Goal: Task Accomplishment & Management: Use online tool/utility

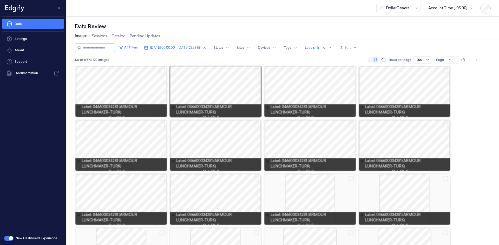
scroll to position [1605, 0]
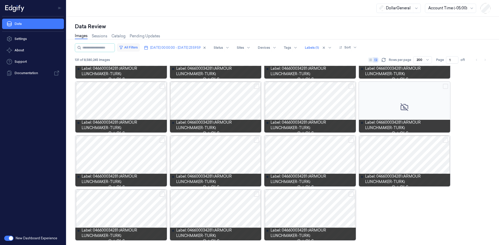
click at [139, 48] on button "All Filters" at bounding box center [128, 47] width 23 height 8
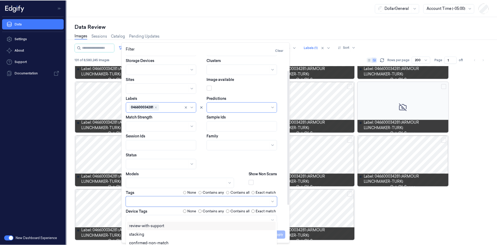
scroll to position [26, 0]
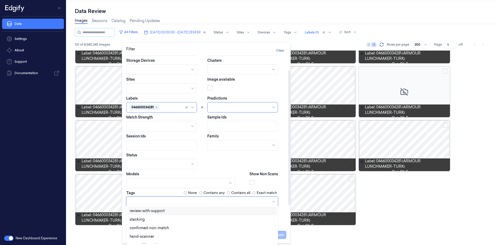
click at [180, 201] on div at bounding box center [199, 201] width 139 height 5
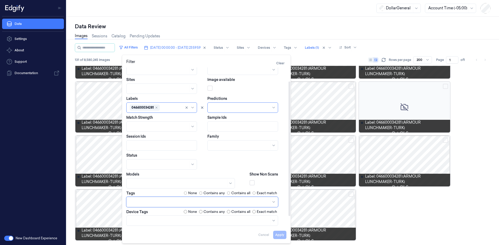
scroll to position [29, 0]
click at [98, 35] on link "Sessions" at bounding box center [100, 36] width 16 height 6
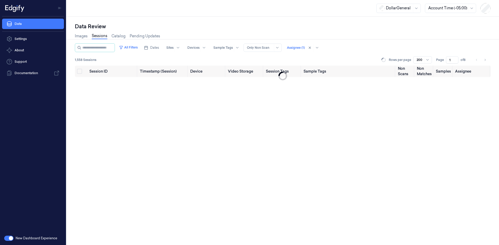
click at [145, 47] on div "All Filters Dates Sites Devices Sample Tags Alert Type Only Non Scan Assignee (…" at bounding box center [198, 47] width 246 height 9
click at [140, 47] on button "All Filters" at bounding box center [128, 47] width 23 height 8
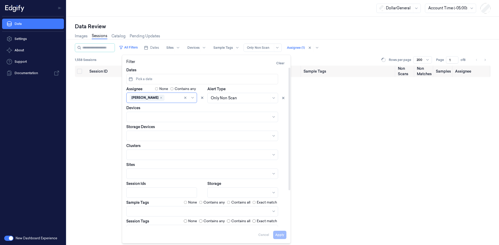
click at [174, 77] on button "Pick a date" at bounding box center [202, 79] width 152 height 10
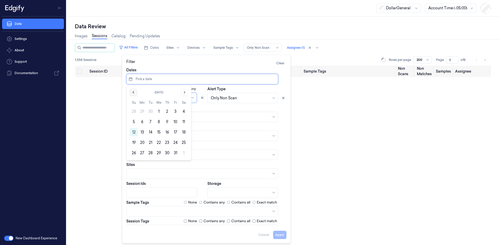
click at [136, 92] on button "Go to the Previous Month" at bounding box center [133, 92] width 7 height 7
click at [141, 142] on button "22" at bounding box center [142, 143] width 8 height 8
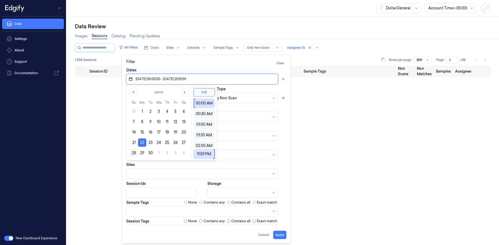
click at [136, 152] on button "28" at bounding box center [134, 153] width 8 height 8
type input "[DATE] 00:00:00 - [DATE] 23:59:59"
click at [207, 95] on button "Full" at bounding box center [204, 92] width 22 height 8
click at [266, 107] on div "Devices" at bounding box center [206, 113] width 160 height 17
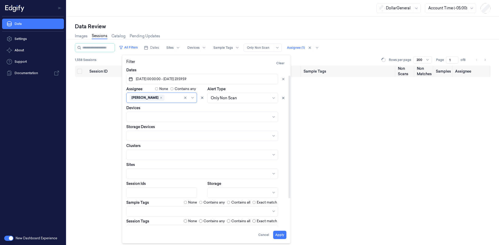
scroll to position [26, 0]
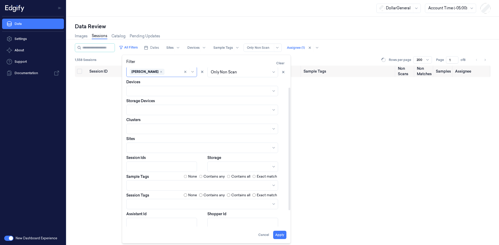
click at [172, 205] on div at bounding box center [199, 204] width 139 height 5
click at [164, 223] on div "scanned-for-non-scans" at bounding box center [151, 224] width 42 height 5
click at [281, 233] on button "Apply" at bounding box center [279, 235] width 13 height 8
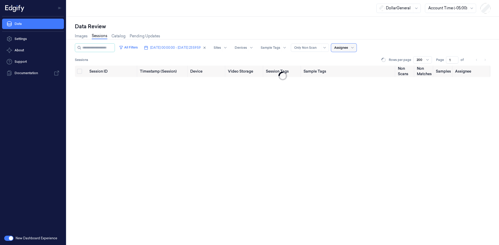
click at [355, 48] on div at bounding box center [352, 48] width 6 height 8
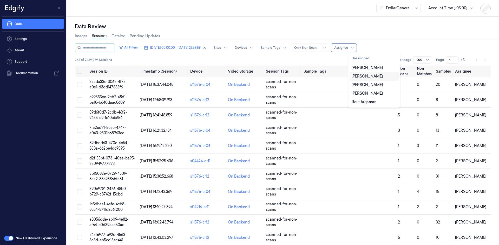
click at [375, 77] on div "[PERSON_NAME]" at bounding box center [373, 76] width 45 height 5
click at [370, 83] on div "[PERSON_NAME]" at bounding box center [366, 84] width 31 height 5
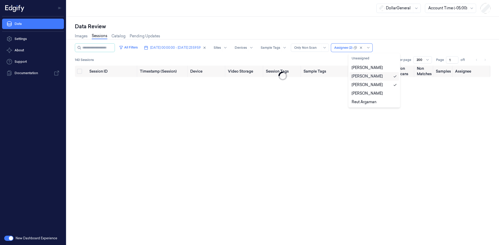
click at [371, 76] on div "[PERSON_NAME]" at bounding box center [366, 76] width 31 height 5
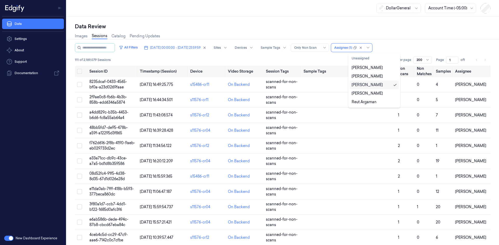
click at [372, 88] on div "[PERSON_NAME]" at bounding box center [366, 84] width 31 height 5
click at [372, 94] on div "[PERSON_NAME]" at bounding box center [366, 93] width 31 height 5
click at [369, 101] on div "Reut Argaman" at bounding box center [363, 101] width 25 height 5
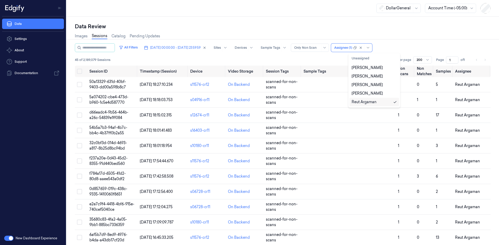
click at [369, 101] on div "Reut Argaman" at bounding box center [363, 101] width 25 height 5
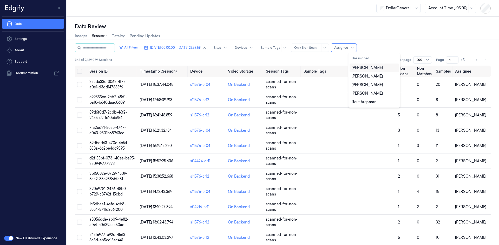
click at [370, 69] on div "[PERSON_NAME]" at bounding box center [366, 67] width 31 height 5
click at [415, 43] on div "Images Sessions Catalog Pending Updates" at bounding box center [282, 36] width 415 height 13
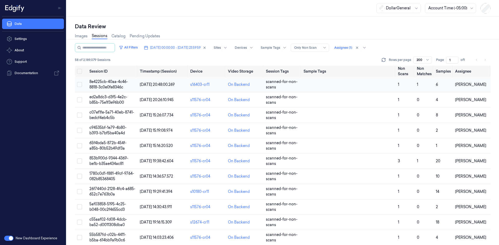
click at [112, 82] on span "8e4225cb-40aa-4c46-8818-3c0e0fe8346c" at bounding box center [108, 84] width 38 height 10
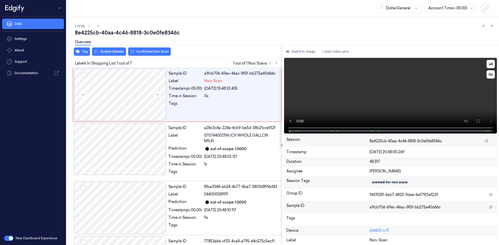
click at [314, 92] on video at bounding box center [390, 96] width 213 height 76
click at [178, 98] on div "Time in Session" at bounding box center [185, 95] width 33 height 5
click at [117, 57] on div "Tag System Mistake Confirmed Non-Scan" at bounding box center [172, 51] width 217 height 13
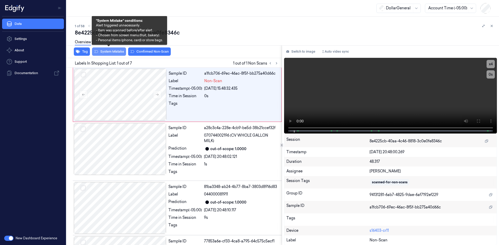
click at [117, 54] on button "System Mistake" at bounding box center [109, 52] width 34 height 8
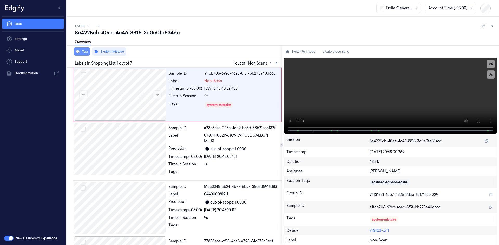
click at [85, 53] on button "Tag" at bounding box center [82, 52] width 16 height 8
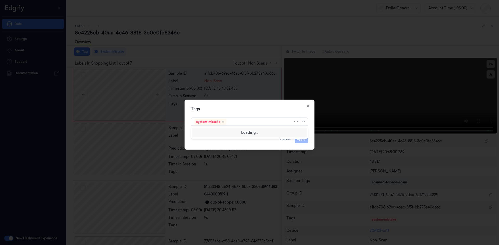
click at [245, 124] on div at bounding box center [259, 121] width 65 height 5
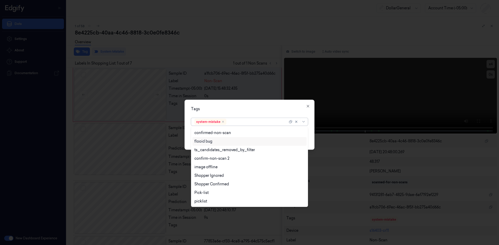
click at [214, 144] on div "flooid bug" at bounding box center [249, 141] width 110 height 5
click at [254, 109] on div "Tags" at bounding box center [249, 108] width 117 height 5
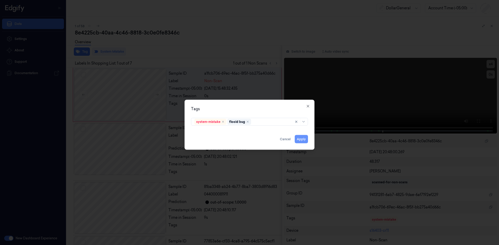
click at [300, 138] on button "Apply" at bounding box center [300, 139] width 13 height 8
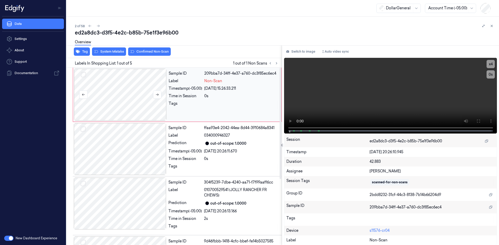
click at [131, 97] on div at bounding box center [120, 95] width 92 height 52
click at [317, 95] on video at bounding box center [390, 96] width 213 height 76
click at [78, 51] on icon "button" at bounding box center [78, 51] width 4 height 3
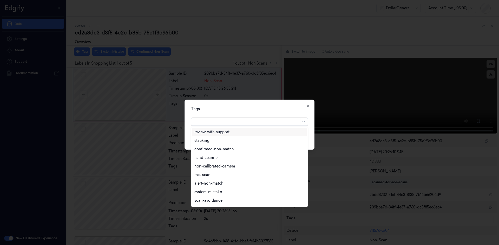
click at [263, 122] on div at bounding box center [246, 121] width 105 height 5
click at [205, 182] on div "flooid bug" at bounding box center [203, 184] width 18 height 5
click at [249, 113] on div "Tags option flooid bug , selected. 24 results available. Use Up and Down to cho…" at bounding box center [249, 125] width 130 height 50
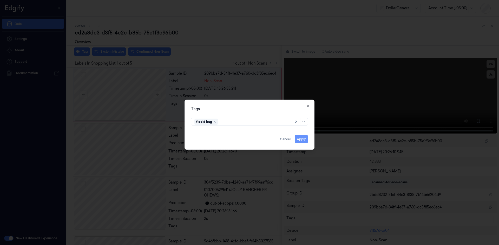
click at [299, 136] on button "Apply" at bounding box center [300, 139] width 13 height 8
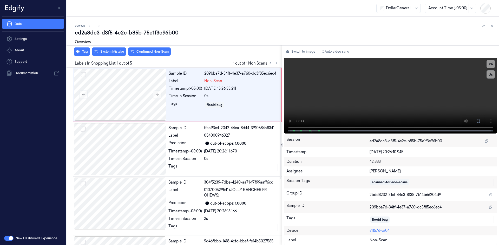
click at [102, 48] on div "Overview" at bounding box center [285, 42] width 420 height 13
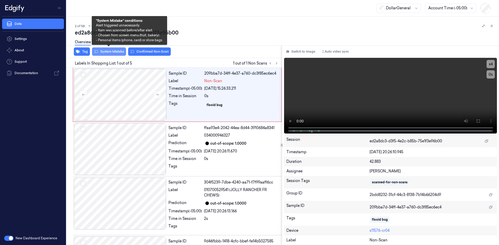
click at [108, 52] on button "System Mistake" at bounding box center [109, 52] width 34 height 8
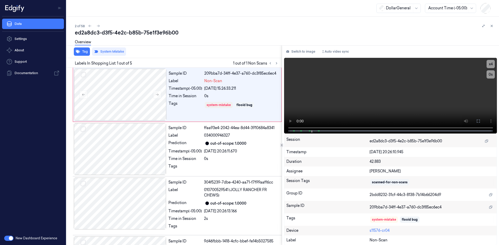
click at [173, 31] on div "ed2a8dc3-d3f5-4e2c-b85b-75e1f3e96b00" at bounding box center [285, 32] width 420 height 7
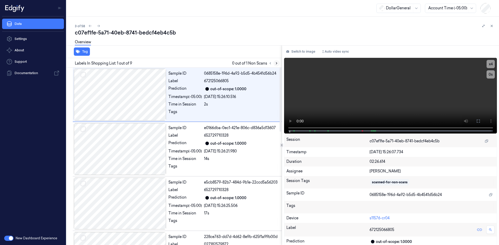
click at [276, 66] on button at bounding box center [276, 63] width 6 height 6
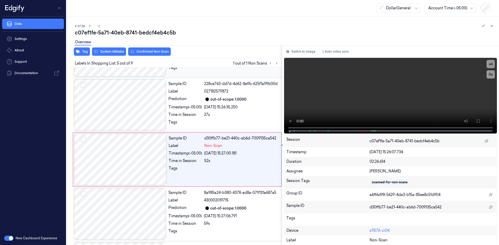
scroll to position [156, 0]
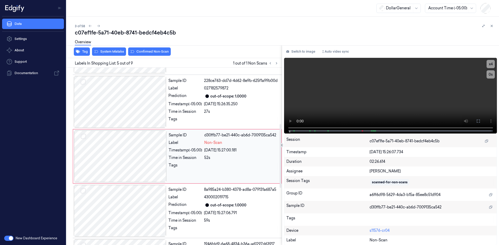
click at [204, 156] on div "52s" at bounding box center [241, 157] width 74 height 5
click at [349, 89] on video at bounding box center [390, 96] width 213 height 76
click at [347, 90] on video at bounding box center [390, 96] width 213 height 76
click at [486, 65] on button "x 4" at bounding box center [490, 64] width 8 height 8
click at [200, 140] on div "Sample ID d30ffb77-be21-440c-ab6d-7009135ca542 Label Non-Scan Timestamp (-05:00…" at bounding box center [223, 157] width 114 height 52
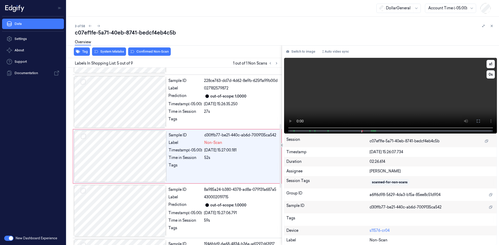
click at [323, 101] on video at bounding box center [390, 96] width 213 height 76
click at [227, 202] on div "Sample ID 8a985a24-b380-4378-ad8a-079131a687a5 Label 430002019715 Prediction ou…" at bounding box center [223, 211] width 114 height 52
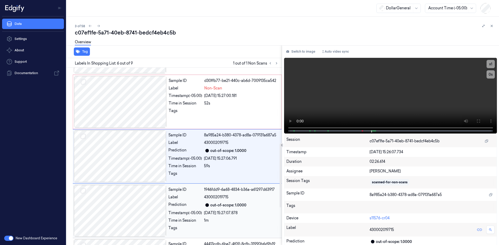
click at [218, 199] on span "430002019715" at bounding box center [216, 197] width 24 height 5
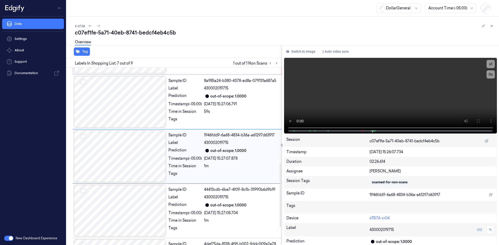
click at [218, 199] on span "430002019715" at bounding box center [216, 197] width 24 height 5
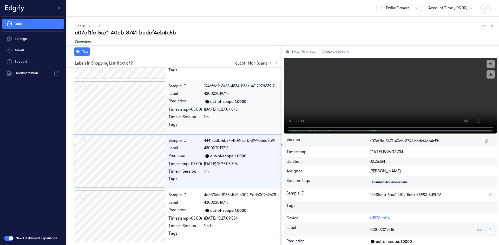
scroll to position [315, 0]
click at [218, 199] on div "Sample ID 4def75da-8138-4f9f-b002-9ddc009e2e78 Label 430002019715 Prediction ou…" at bounding box center [223, 216] width 114 height 52
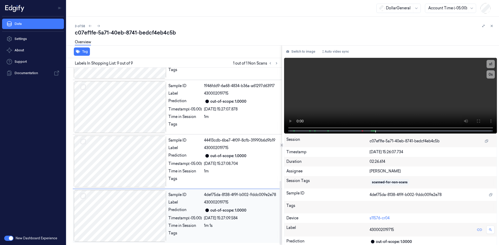
click at [213, 204] on span "430002019715" at bounding box center [216, 202] width 24 height 5
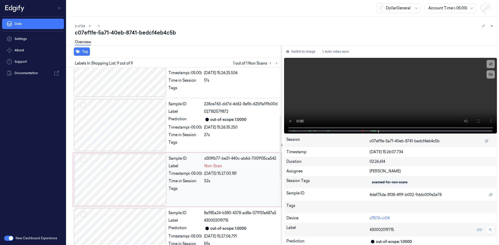
click at [214, 170] on div "Sample ID d30ffb77-be21-440c-ab6d-7009135ca542 Label Non-Scan Timestamp (-05:00…" at bounding box center [223, 180] width 114 height 52
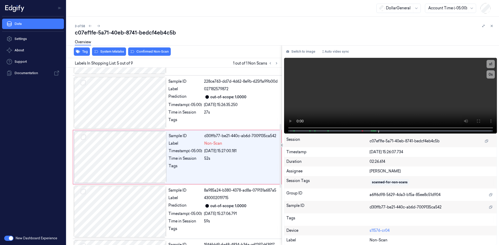
scroll to position [156, 0]
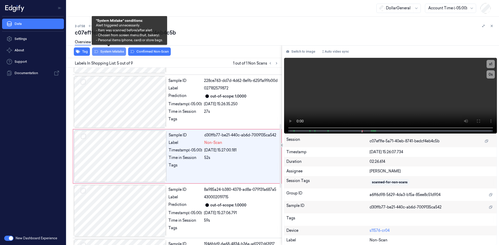
click at [119, 50] on button "System Mistake" at bounding box center [109, 52] width 34 height 8
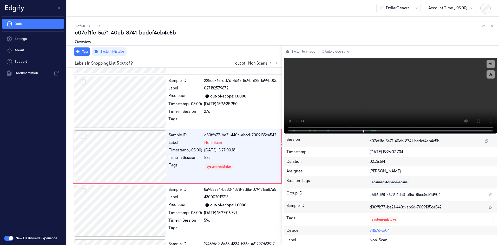
click at [290, 34] on div "c07ef1fe-5a71-40eb-8741-bedcf4eb4c5b" at bounding box center [285, 32] width 420 height 7
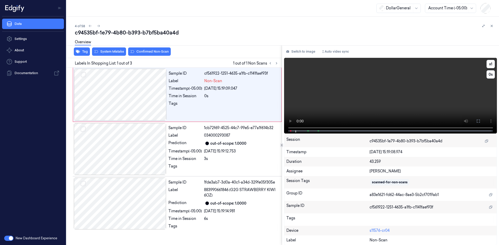
click at [316, 98] on video at bounding box center [390, 96] width 213 height 76
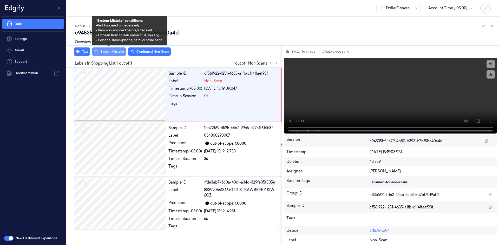
click at [100, 51] on button "System Mistake" at bounding box center [109, 52] width 34 height 8
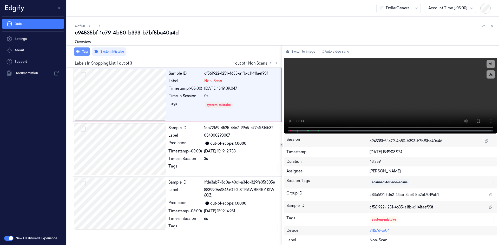
click at [89, 50] on button "Tag" at bounding box center [82, 52] width 16 height 8
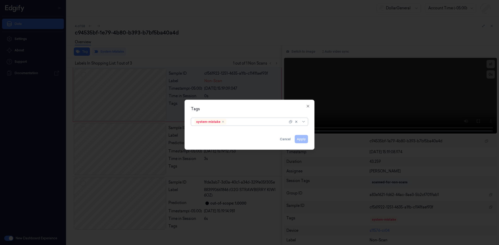
click at [249, 120] on div at bounding box center [257, 121] width 60 height 5
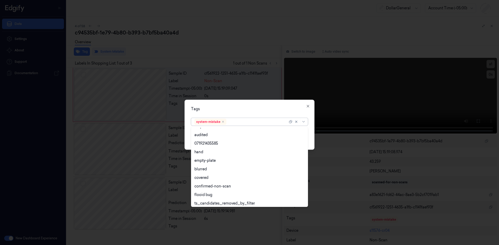
scroll to position [85, 0]
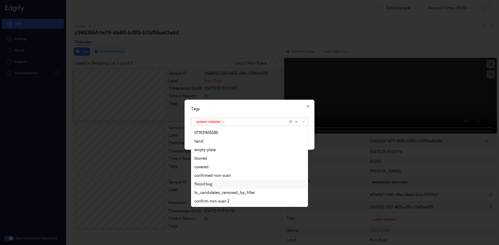
click at [208, 187] on div "flooid bug" at bounding box center [203, 184] width 18 height 5
click at [267, 112] on div "Tags option flooid bug , selected. 23 results available. Use Up and Down to cho…" at bounding box center [249, 125] width 130 height 50
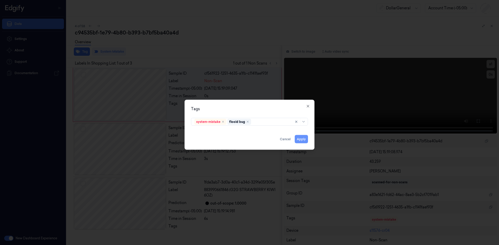
click at [296, 140] on button "Apply" at bounding box center [300, 139] width 13 height 8
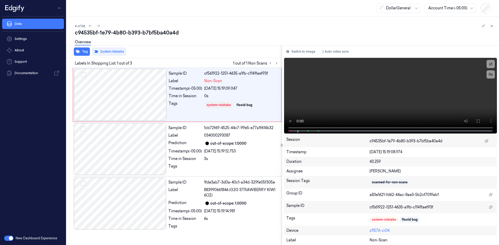
click at [210, 36] on div "c94535bf-1e79-4b80-b393-b7bf5ba40a4d" at bounding box center [285, 32] width 420 height 7
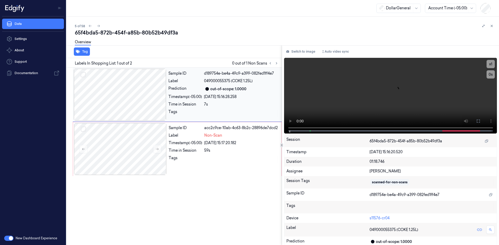
click at [189, 100] on div "Sample ID d189754e-be4a-49c9-a399-082fed1ff4e7 Label 049000055375 (COKE 1.25L) …" at bounding box center [223, 95] width 114 height 52
click at [191, 131] on div "Sample ID acc2c9ce-10ab-4c63-8b2c-28896de7dcd2 Label Non-Scan Timestamp (-05:00…" at bounding box center [223, 149] width 114 height 52
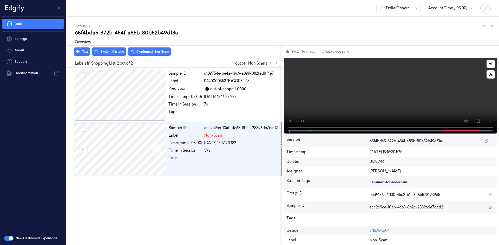
click at [320, 76] on video at bounding box center [390, 96] width 213 height 76
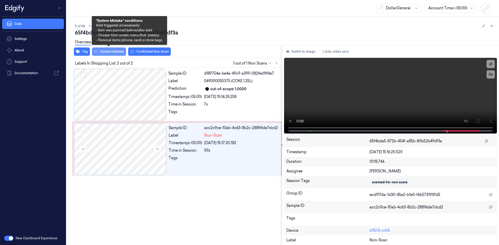
click at [124, 52] on button "System Mistake" at bounding box center [109, 52] width 34 height 8
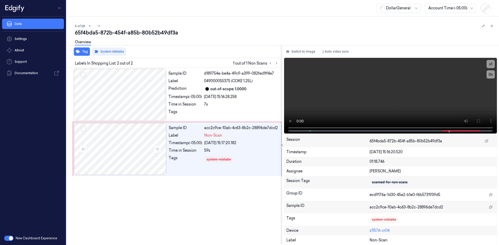
click at [250, 53] on div "Tag System Mistake" at bounding box center [172, 51] width 217 height 13
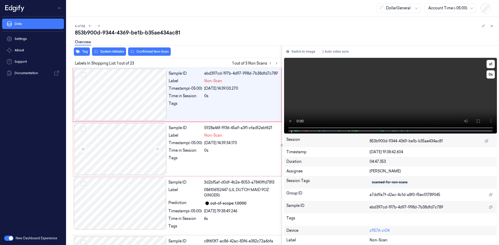
click at [390, 98] on video at bounding box center [390, 96] width 213 height 76
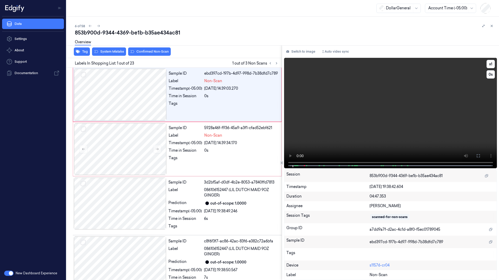
click at [356, 123] on video at bounding box center [390, 113] width 213 height 111
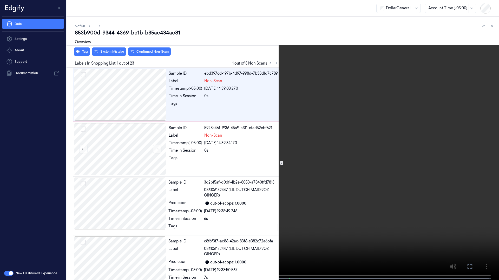
click at [356, 123] on video at bounding box center [249, 140] width 499 height 281
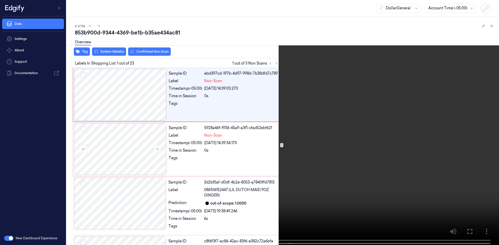
click at [354, 101] on video at bounding box center [249, 123] width 499 height 246
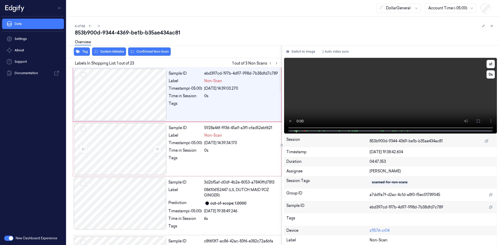
click at [331, 85] on video at bounding box center [390, 96] width 213 height 76
click at [333, 85] on video at bounding box center [390, 96] width 213 height 76
click at [225, 201] on div "out-of-scope: 1.0000" at bounding box center [228, 203] width 36 height 5
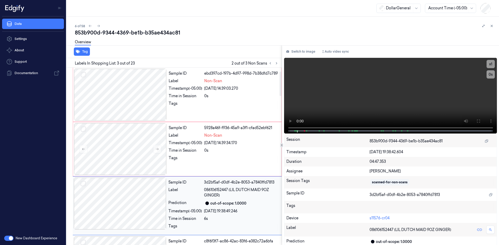
scroll to position [50, 0]
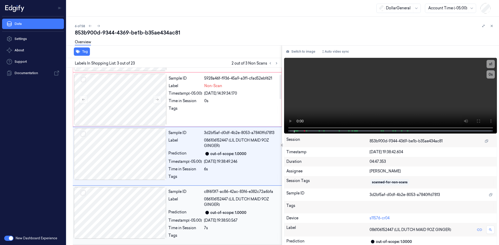
click at [225, 201] on span "086106152447 (LIL DUTCH MAID 9OZ GINGER)" at bounding box center [241, 202] width 75 height 11
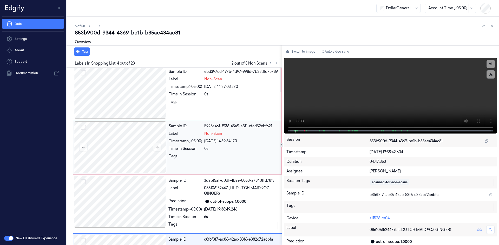
scroll to position [0, 0]
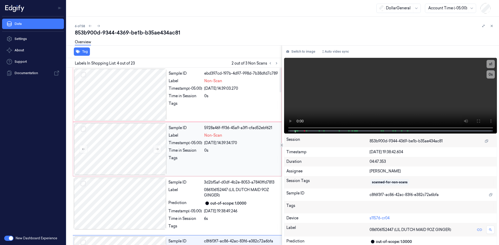
click at [209, 153] on div "Sample ID 5928a46f-f936-45a9-a3f1-cfad52ebf621 Label Non-Scan Timestamp (-05:00…" at bounding box center [223, 149] width 114 height 52
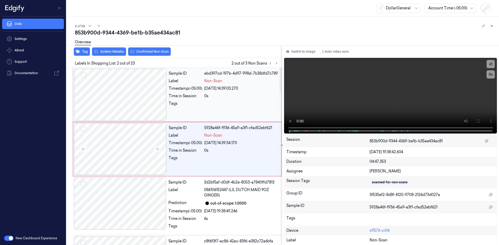
click at [214, 98] on div "0s" at bounding box center [241, 95] width 74 height 5
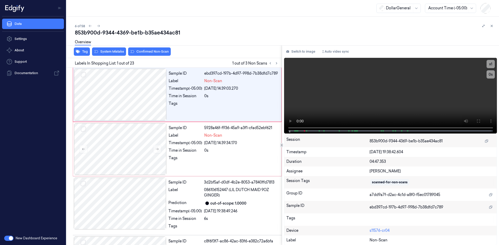
click at [113, 56] on div "Tag System Mistake Confirmed Non-Scan" at bounding box center [172, 51] width 217 height 13
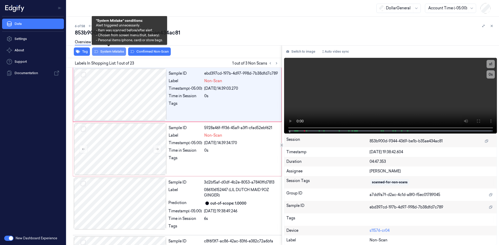
click at [116, 53] on button "System Mistake" at bounding box center [109, 52] width 34 height 8
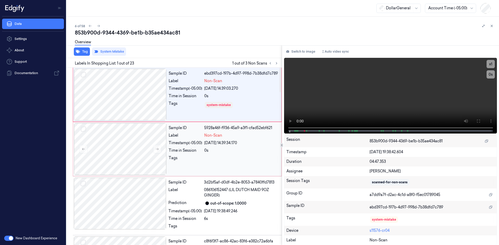
click at [187, 140] on div "Sample ID 5928a46f-f936-45a9-a3f1-cfad52ebf621 Label Non-Scan Timestamp (-05:00…" at bounding box center [223, 149] width 114 height 52
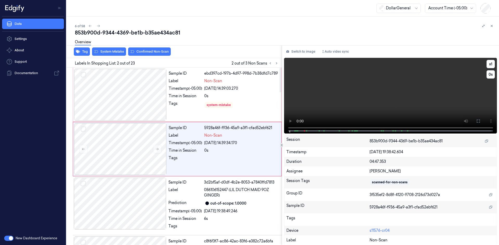
click at [313, 110] on video at bounding box center [390, 96] width 213 height 76
click at [254, 97] on div "0s" at bounding box center [241, 95] width 74 height 5
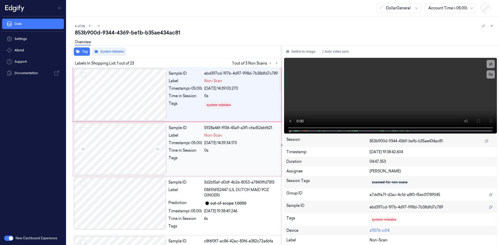
click at [242, 138] on div "Sample ID 5928a46f-f936-45a9-a3f1-cfad52ebf621 Label Non-Scan Timestamp (-05:00…" at bounding box center [223, 149] width 114 height 52
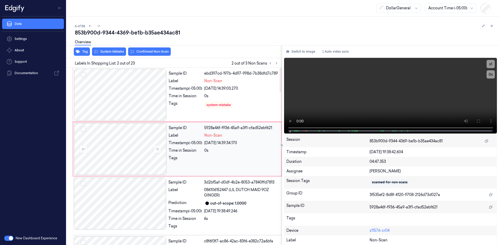
click at [231, 171] on div "Sample ID 5928a46f-f936-45a9-a3f1-cfad52ebf621 Label Non-Scan Timestamp (-05:00…" at bounding box center [223, 149] width 114 height 52
click at [230, 184] on div "3d2bf5af-d0df-4b2e-8053-a7840ffd7813" at bounding box center [241, 182] width 75 height 5
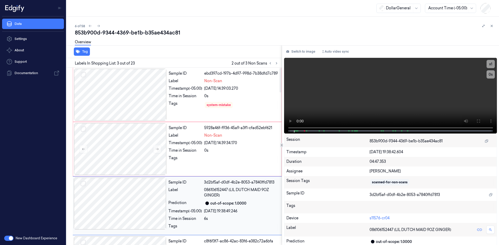
scroll to position [50, 0]
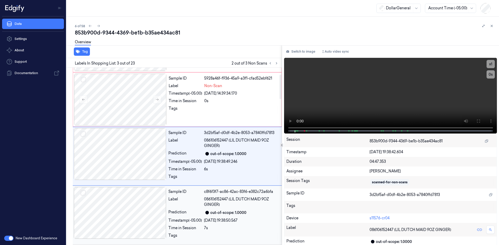
click at [227, 197] on span "086106152447 (LIL DUTCH MAID 9OZ GINGER)" at bounding box center [241, 202] width 75 height 11
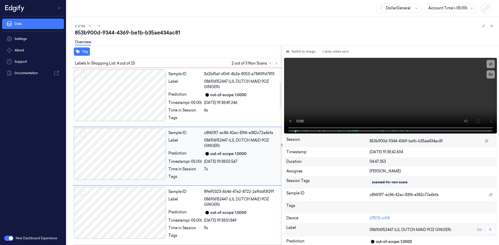
click at [227, 197] on span "086106152447 (LIL DUTCH MAID 9OZ GINGER)" at bounding box center [241, 202] width 75 height 11
click at [227, 197] on span "028300199989 (CV FRENCH [PERSON_NAME])" at bounding box center [241, 202] width 75 height 11
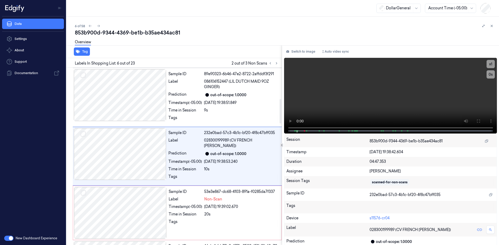
click at [227, 197] on div "Non-Scan" at bounding box center [241, 199] width 74 height 5
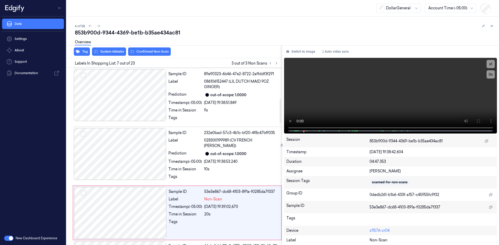
scroll to position [283, 0]
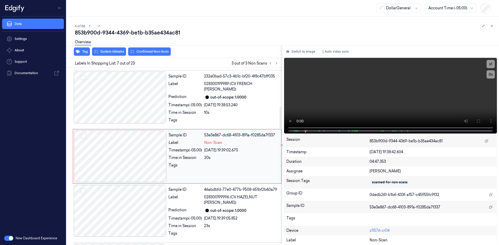
click at [237, 164] on div at bounding box center [241, 167] width 74 height 8
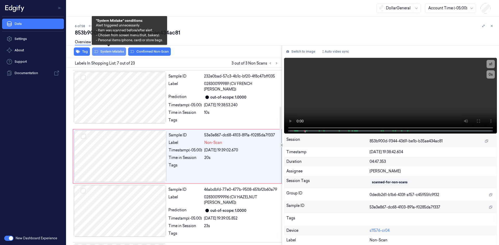
click at [124, 54] on button "System Mistake" at bounding box center [109, 52] width 34 height 8
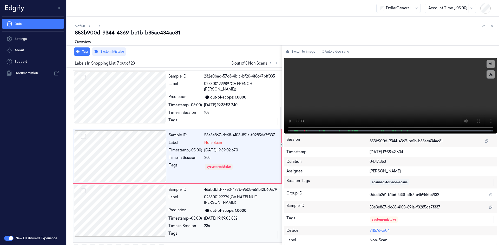
click at [230, 202] on div "Sample ID 46abdbfd-77e0-477b-9508-651bf2b60a79 Label 028300199996 (CV HAZELNUT …" at bounding box center [223, 213] width 114 height 56
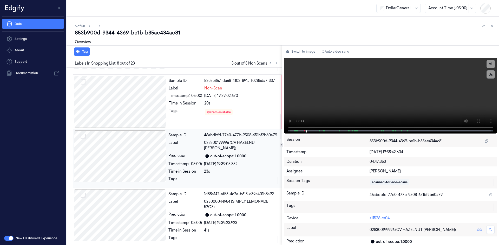
click at [230, 202] on span "025000044984 (SIMPLY LEMONADE 52OZ)" at bounding box center [241, 204] width 75 height 11
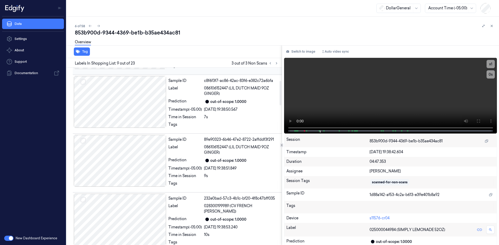
scroll to position [0, 0]
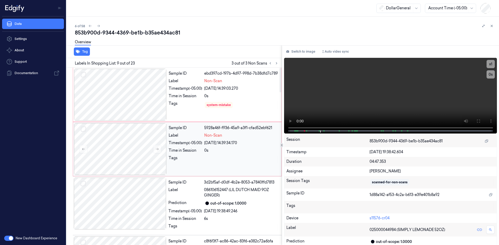
click at [232, 147] on div "Sample ID 5928a46f-f936-45a9-a3f1-cfad52ebf621 Label Non-Scan Timestamp (-05:00…" at bounding box center [223, 149] width 114 height 52
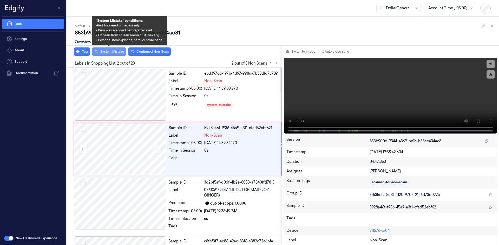
click at [96, 50] on icon at bounding box center [96, 52] width 4 height 4
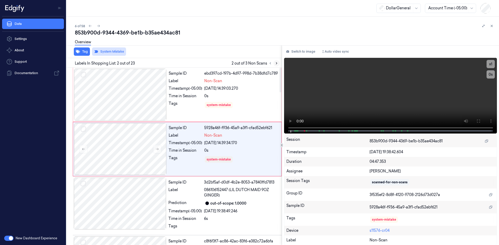
drag, startPoint x: 277, startPoint y: 59, endPoint x: 276, endPoint y: 62, distance: 2.8
click at [276, 60] on div "Labels In Shopping List: 2 out of 23 2 out of 3 Non Scans" at bounding box center [172, 63] width 217 height 10
click at [276, 63] on icon at bounding box center [276, 64] width 4 height 4
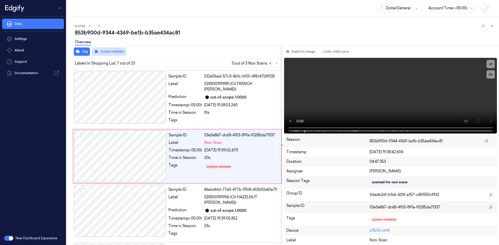
click at [272, 65] on button at bounding box center [270, 63] width 6 height 6
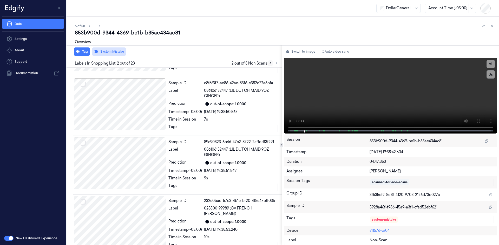
click at [272, 65] on button at bounding box center [270, 63] width 6 height 6
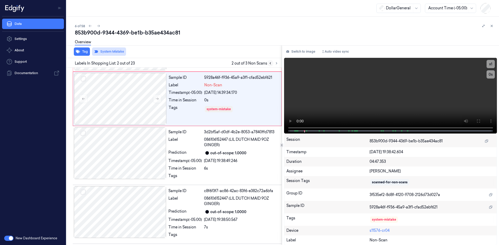
click at [272, 65] on button at bounding box center [270, 63] width 6 height 6
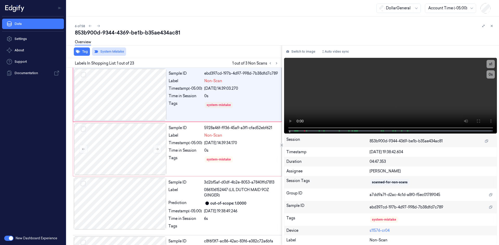
click at [254, 28] on div "6 of 58" at bounding box center [285, 26] width 420 height 6
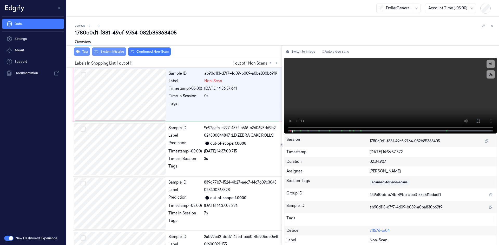
click at [79, 52] on icon "button" at bounding box center [78, 51] width 4 height 3
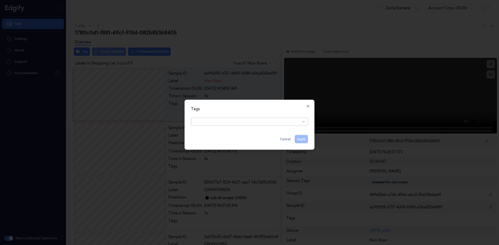
click at [223, 122] on div at bounding box center [246, 121] width 105 height 5
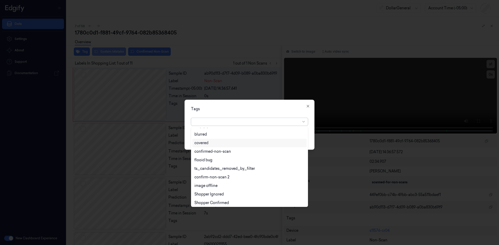
scroll to position [130, 0]
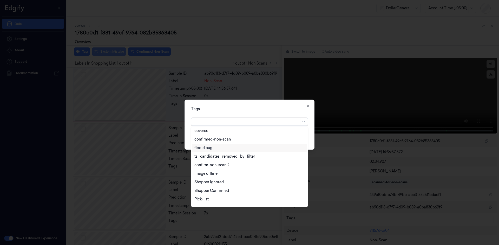
click at [217, 150] on div "flooid bug" at bounding box center [249, 147] width 110 height 5
drag, startPoint x: 258, startPoint y: 108, endPoint x: 261, endPoint y: 111, distance: 4.3
click at [259, 108] on div "Tags" at bounding box center [249, 108] width 117 height 5
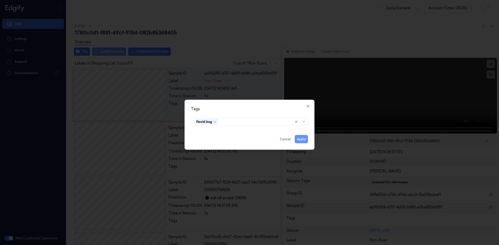
click at [304, 138] on button "Apply" at bounding box center [300, 139] width 13 height 8
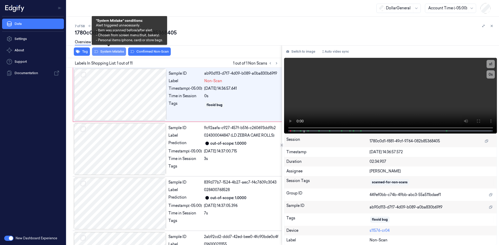
click at [121, 55] on button "System Mistake" at bounding box center [109, 52] width 34 height 8
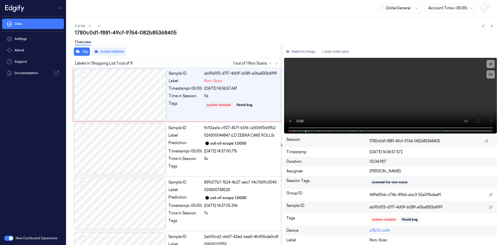
click at [145, 46] on div "Overview" at bounding box center [285, 42] width 420 height 13
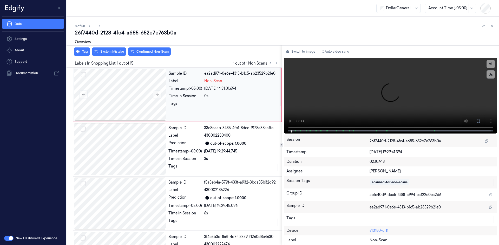
click at [184, 75] on div "Sample ID" at bounding box center [185, 73] width 33 height 5
click at [86, 49] on div "Overview" at bounding box center [83, 42] width 16 height 13
click at [86, 50] on button "Tag" at bounding box center [82, 52] width 16 height 8
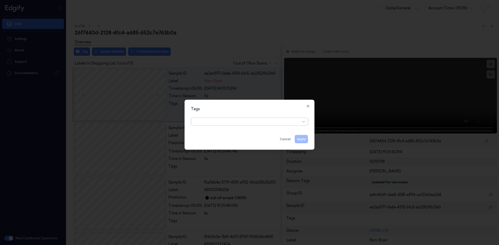
click at [230, 120] on div at bounding box center [246, 121] width 105 height 5
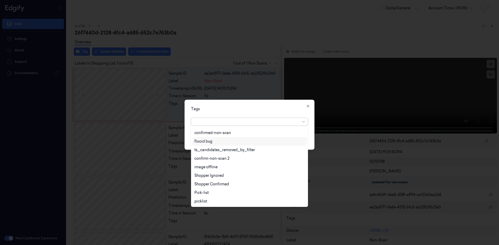
click at [212, 144] on div "flooid bug" at bounding box center [203, 141] width 18 height 5
click at [251, 114] on div "Tags option flooid bug , selected. 24 results available. Use Up and Down to cho…" at bounding box center [249, 125] width 130 height 50
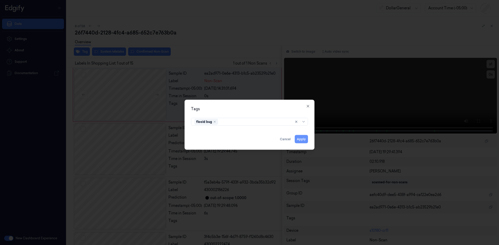
click at [303, 136] on button "Apply" at bounding box center [300, 139] width 13 height 8
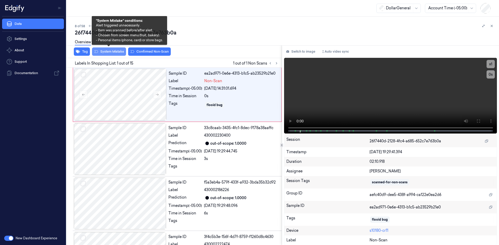
click at [111, 51] on button "System Mistake" at bounding box center [109, 52] width 34 height 8
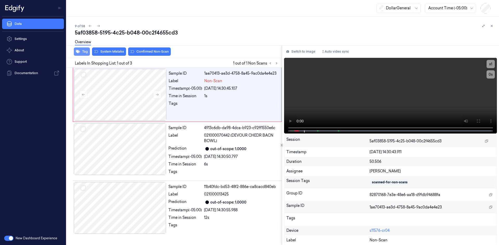
click at [88, 51] on button "Tag" at bounding box center [82, 52] width 16 height 8
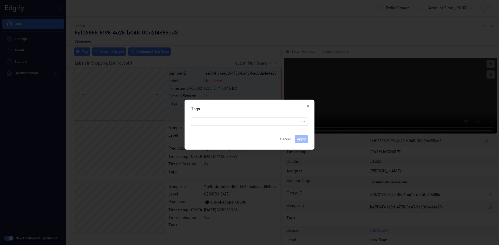
click at [252, 121] on div at bounding box center [246, 121] width 105 height 5
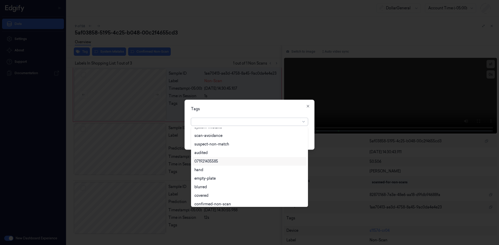
scroll to position [93, 0]
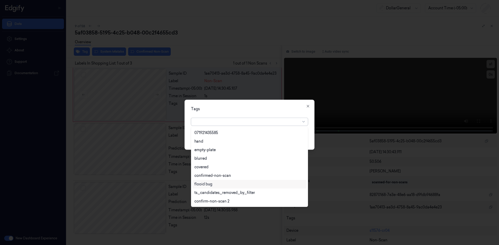
click at [218, 185] on div "flooid bug" at bounding box center [249, 184] width 110 height 5
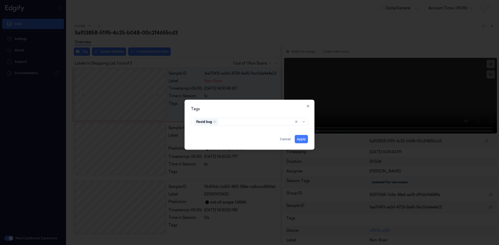
click at [258, 115] on div "Tags flooid bug Apply Cancel Close" at bounding box center [249, 125] width 130 height 50
click at [304, 141] on button "Apply" at bounding box center [300, 139] width 13 height 8
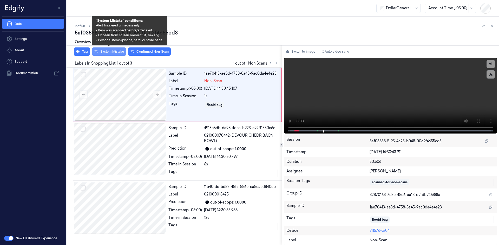
click at [114, 53] on button "System Mistake" at bounding box center [109, 52] width 34 height 8
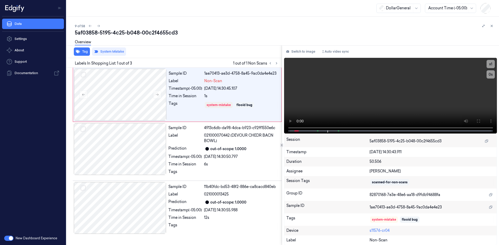
click at [220, 47] on div "Overview" at bounding box center [285, 42] width 420 height 13
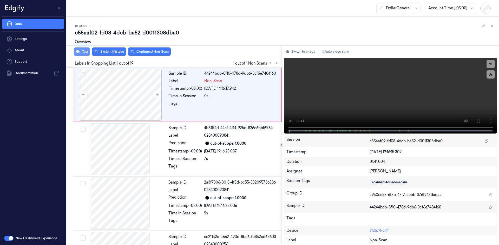
click at [85, 51] on button "Tag" at bounding box center [82, 52] width 16 height 8
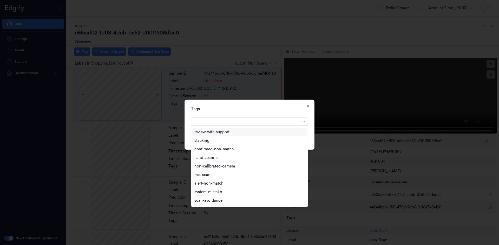
click at [265, 123] on div at bounding box center [246, 121] width 105 height 5
click at [256, 186] on div "flooid bug" at bounding box center [249, 184] width 110 height 5
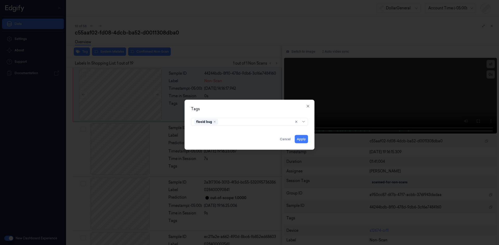
click at [289, 108] on div "Tags" at bounding box center [249, 108] width 117 height 5
click at [301, 140] on button "Apply" at bounding box center [300, 139] width 13 height 8
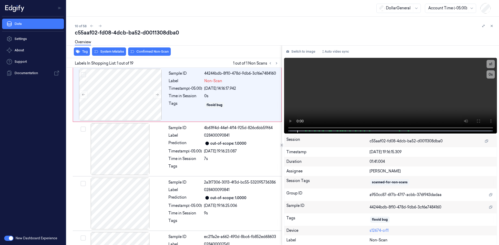
click at [120, 49] on div "Overview" at bounding box center [285, 42] width 420 height 13
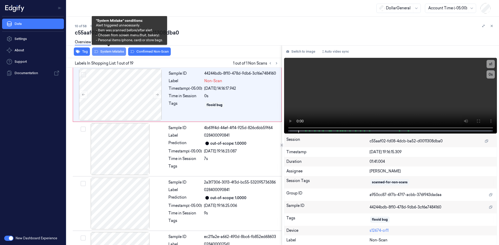
click at [120, 51] on button "System Mistake" at bounding box center [109, 52] width 34 height 8
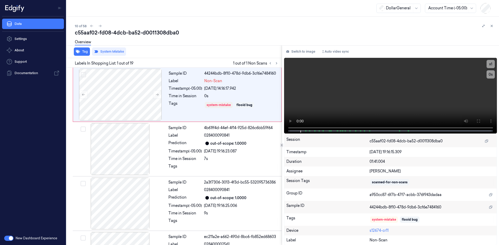
click at [164, 45] on div "Overview" at bounding box center [285, 42] width 420 height 13
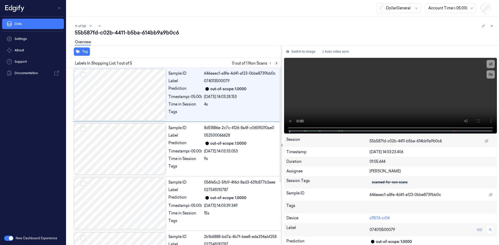
click at [279, 64] on div "Labels In Shopping List: 1 out of 5 0 out of 1 Non Scans" at bounding box center [172, 63] width 217 height 10
click at [278, 64] on button at bounding box center [276, 63] width 6 height 6
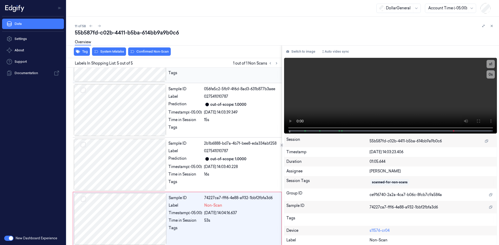
scroll to position [97, 0]
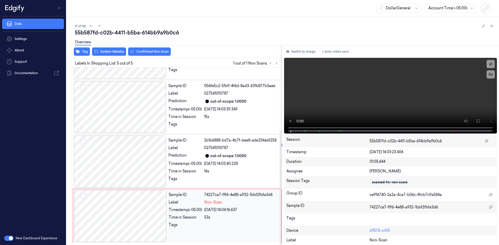
click at [235, 206] on div "Sample ID 74227ca7-fff6-4e88-a932-1bbf2fbfa3d6 Label Non-Scan Timestamp (-05:00…" at bounding box center [223, 216] width 114 height 52
click at [120, 49] on div "Overview" at bounding box center [285, 42] width 420 height 13
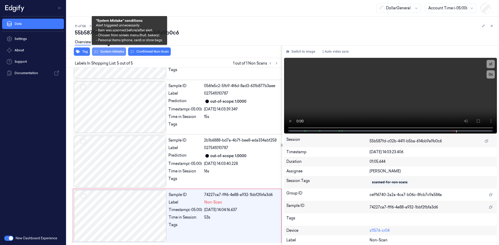
click at [117, 52] on button "System Mistake" at bounding box center [109, 52] width 34 height 8
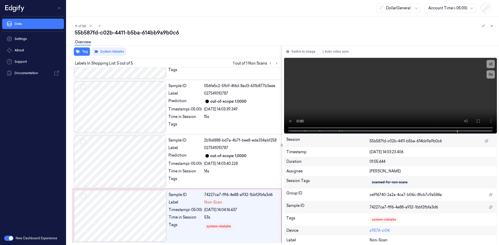
click at [187, 43] on div "Overview" at bounding box center [285, 42] width 420 height 13
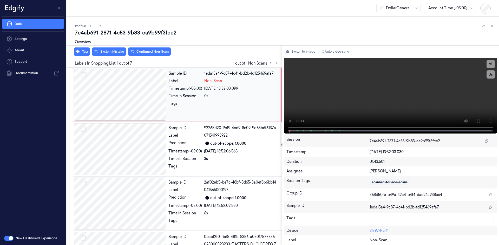
click at [219, 103] on div at bounding box center [241, 105] width 74 height 8
click at [460, 97] on video at bounding box center [390, 96] width 213 height 76
click at [86, 50] on button "Tag" at bounding box center [82, 52] width 16 height 8
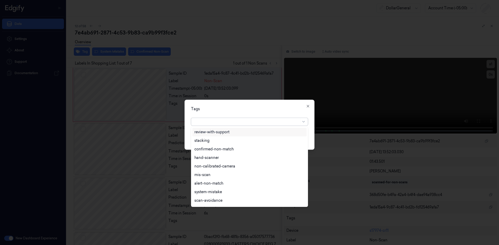
click at [258, 122] on div at bounding box center [246, 121] width 105 height 5
click at [264, 186] on div "flooid bug" at bounding box center [249, 184] width 110 height 5
click at [288, 107] on div "Tags" at bounding box center [249, 108] width 117 height 5
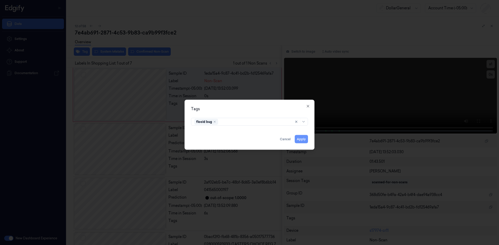
click at [296, 137] on button "Apply" at bounding box center [300, 139] width 13 height 8
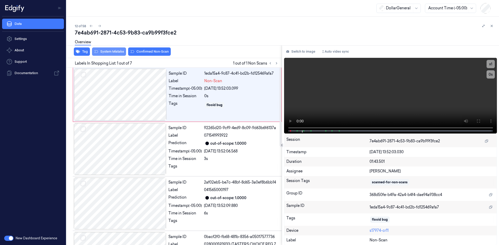
click at [113, 55] on button "System Mistake" at bounding box center [109, 52] width 34 height 8
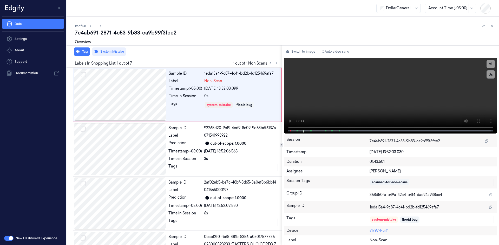
click at [205, 62] on div "Labels In Shopping List: 1 out of 7 1 out of 1 Non Scans" at bounding box center [172, 63] width 217 height 10
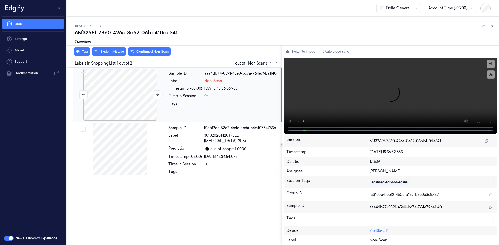
click at [125, 83] on div at bounding box center [120, 95] width 92 height 52
click at [325, 86] on video at bounding box center [390, 96] width 213 height 76
click at [83, 54] on button "Tag" at bounding box center [82, 52] width 16 height 8
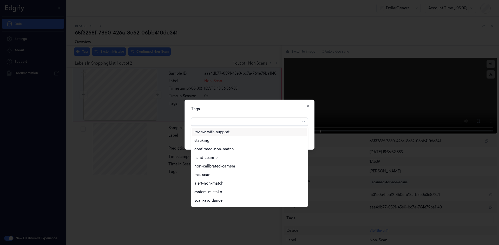
click at [216, 123] on div at bounding box center [246, 121] width 105 height 5
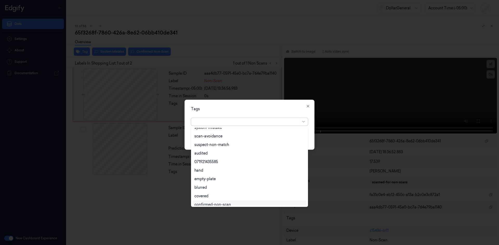
scroll to position [93, 0]
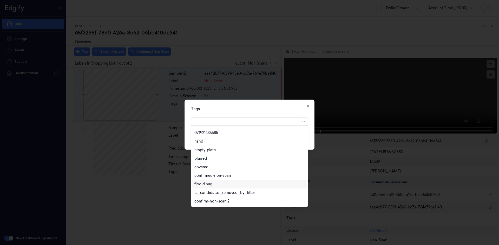
click at [224, 181] on div "flooid bug" at bounding box center [249, 184] width 114 height 9
click at [283, 110] on div "Tags" at bounding box center [249, 108] width 117 height 5
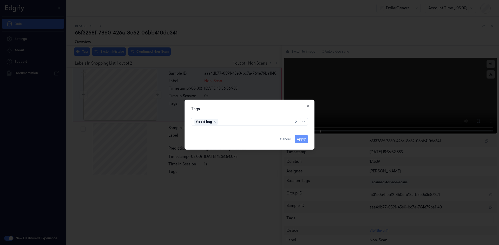
click at [306, 140] on button "Apply" at bounding box center [300, 139] width 13 height 8
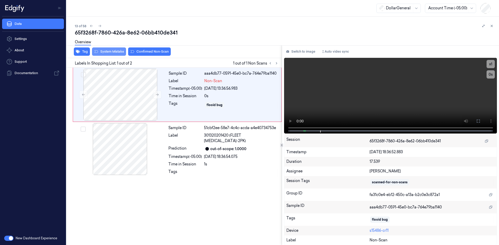
click at [119, 53] on button "System Mistake" at bounding box center [109, 52] width 34 height 8
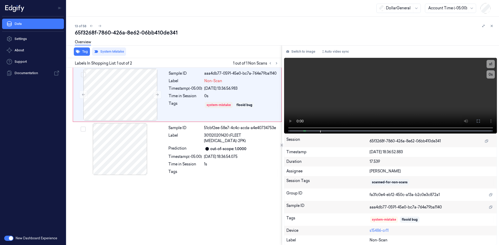
click at [208, 50] on div "Tag System Mistake" at bounding box center [172, 51] width 217 height 13
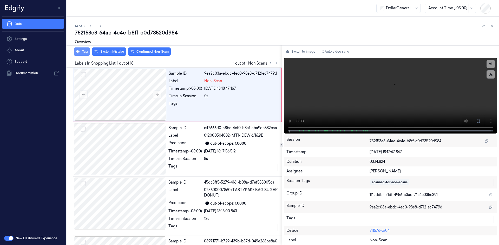
click at [84, 54] on button "Tag" at bounding box center [82, 52] width 16 height 8
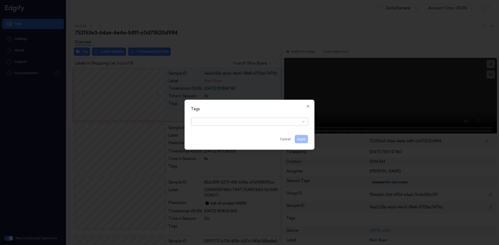
click at [253, 121] on div at bounding box center [246, 121] width 105 height 5
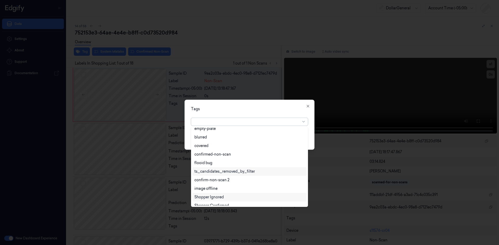
scroll to position [136, 0]
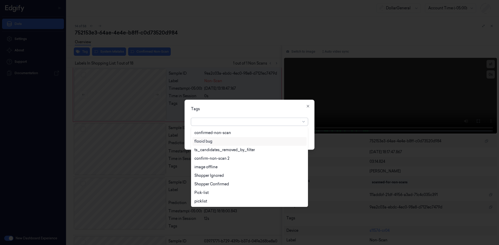
click at [230, 142] on div "flooid bug" at bounding box center [249, 141] width 110 height 5
click at [253, 111] on div "Tags" at bounding box center [249, 108] width 117 height 5
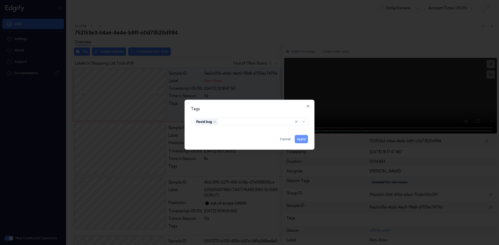
click at [306, 142] on button "Apply" at bounding box center [300, 139] width 13 height 8
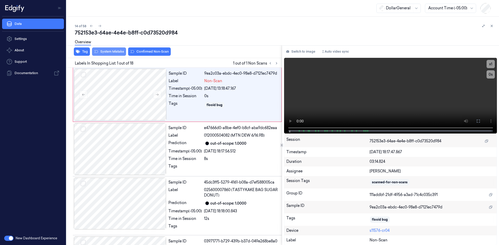
click at [121, 51] on button "System Mistake" at bounding box center [109, 52] width 34 height 8
